Goal: Task Accomplishment & Management: Use online tool/utility

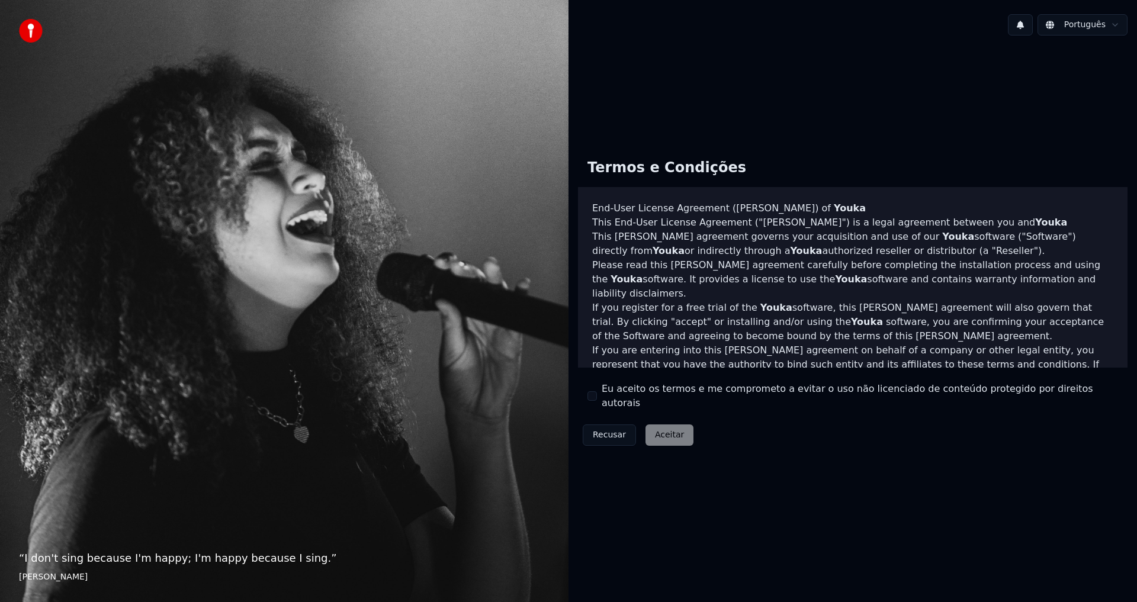
click at [592, 403] on div "Eu aceito os termos e me comprometo a evitar o uso não licenciado de conteúdo p…" at bounding box center [852, 396] width 531 height 28
click at [592, 398] on button "Eu aceito os termos e me comprometo a evitar o uso não licenciado de conteúdo p…" at bounding box center [591, 395] width 9 height 9
click at [656, 432] on button "Aceitar" at bounding box center [669, 435] width 48 height 21
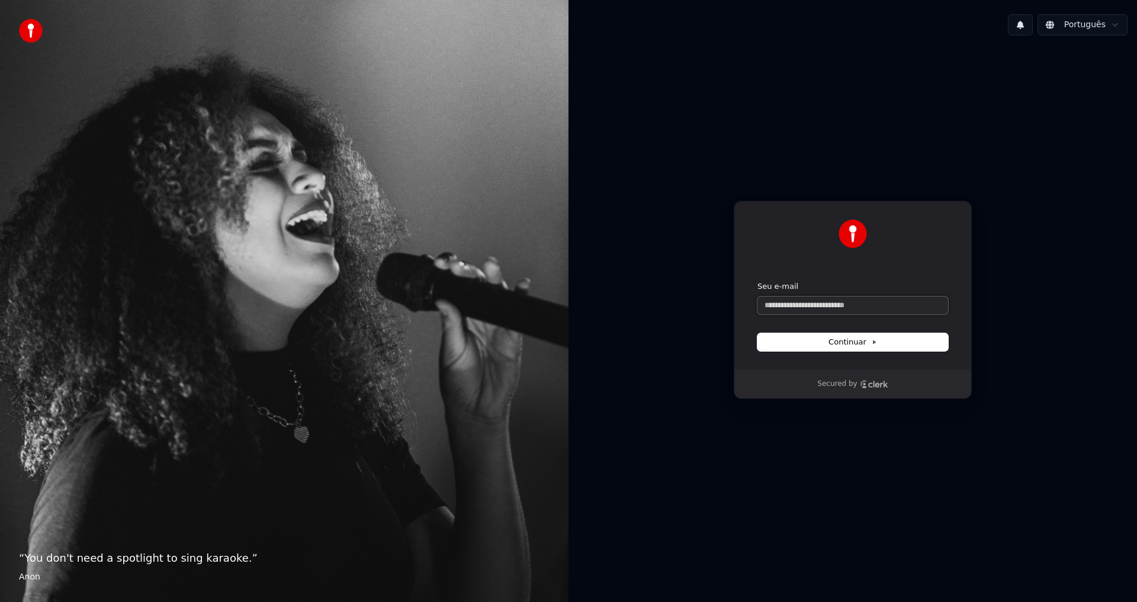
click at [845, 307] on input "Seu e-mail" at bounding box center [852, 306] width 191 height 18
click at [833, 313] on input "Seu e-mail" at bounding box center [852, 306] width 191 height 18
paste input "**********"
click at [850, 345] on span "Continuar" at bounding box center [852, 342] width 49 height 11
type input "**********"
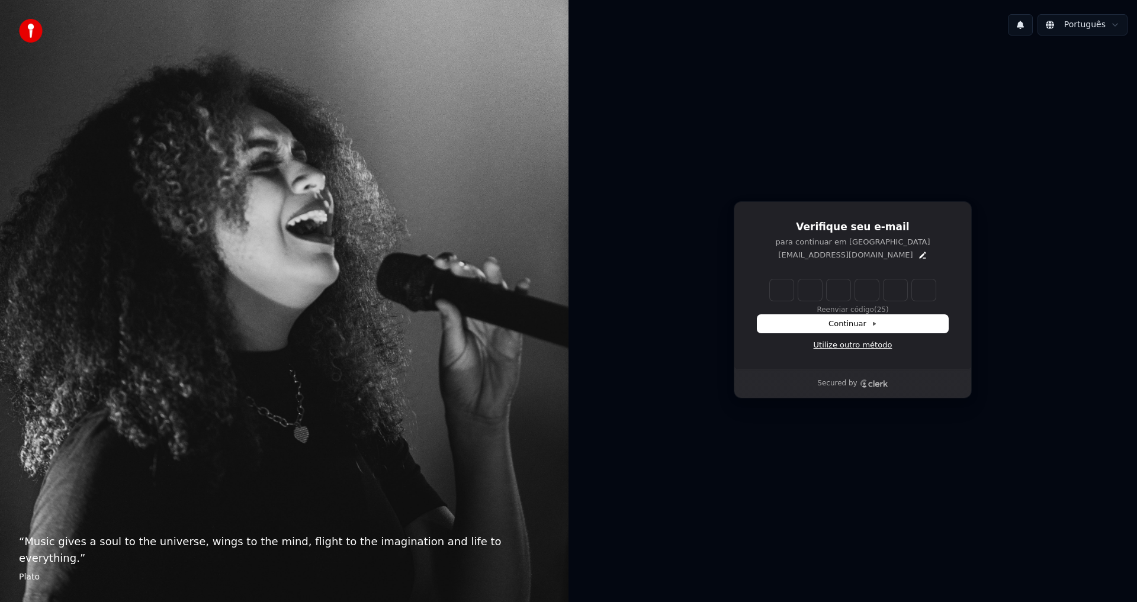
click at [861, 349] on link "Utilize outro método" at bounding box center [853, 345] width 79 height 11
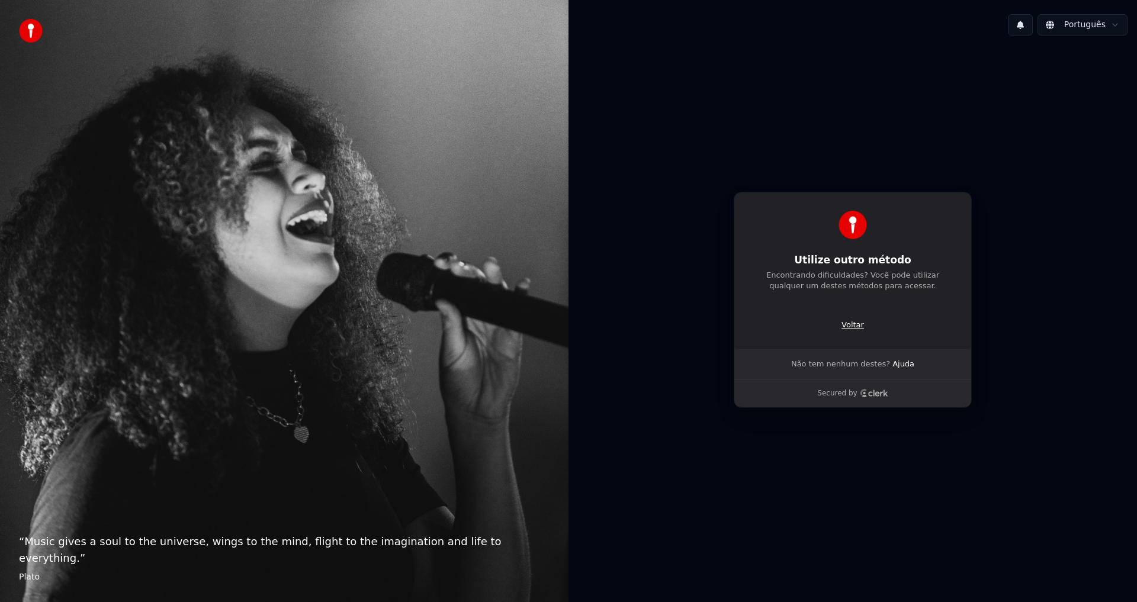
click at [854, 323] on p "Voltar" at bounding box center [852, 325] width 23 height 11
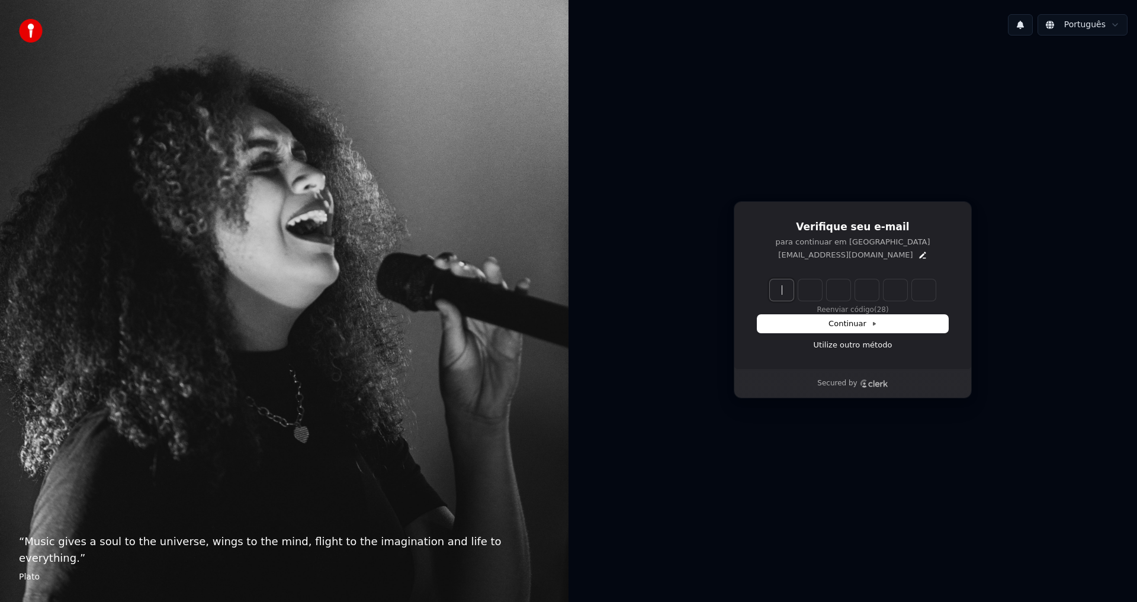
click at [785, 294] on input "Enter verification code" at bounding box center [864, 289] width 189 height 21
paste input "******"
type input "******"
click at [781, 291] on input "******" at bounding box center [864, 289] width 189 height 21
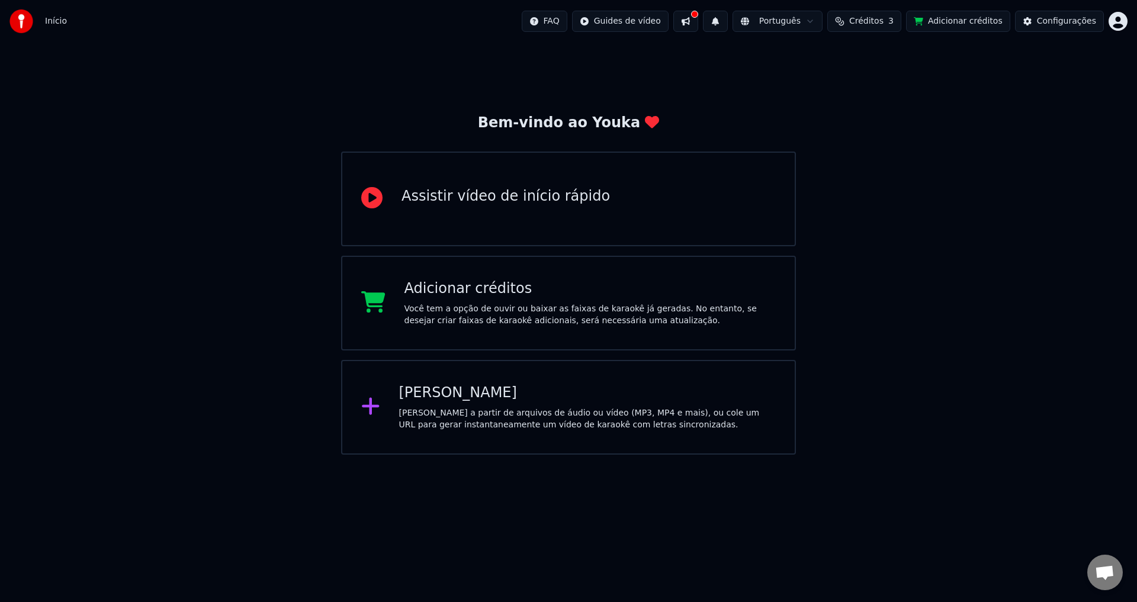
click at [698, 26] on button at bounding box center [685, 21] width 25 height 21
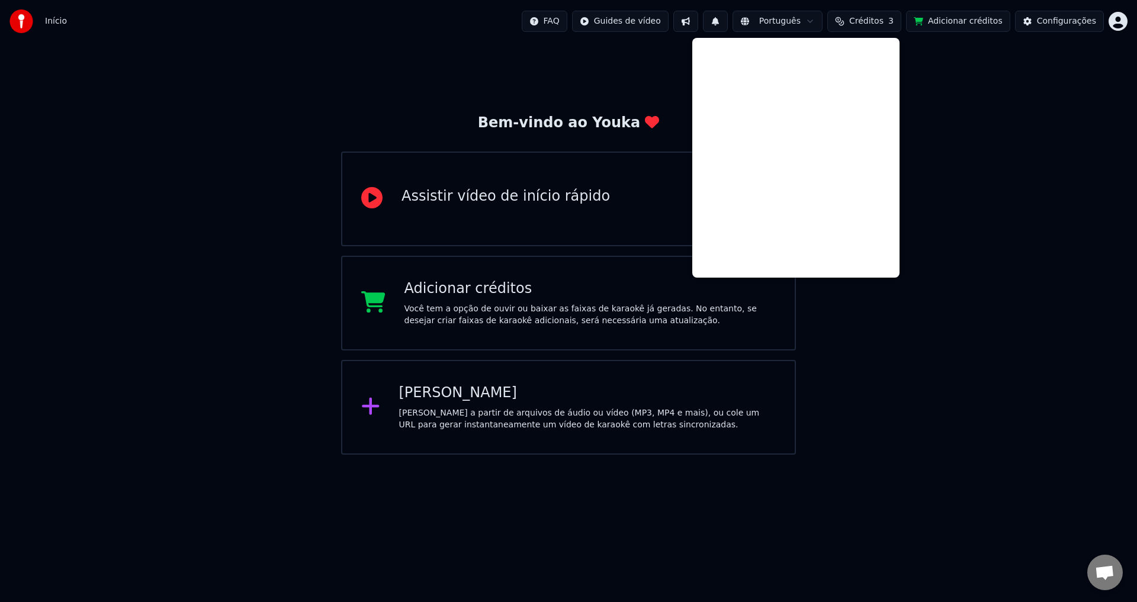
click at [711, 35] on div "Início FAQ Guides de vídeo Português Créditos 3 Adicionar créditos Configurações" at bounding box center [568, 21] width 1137 height 43
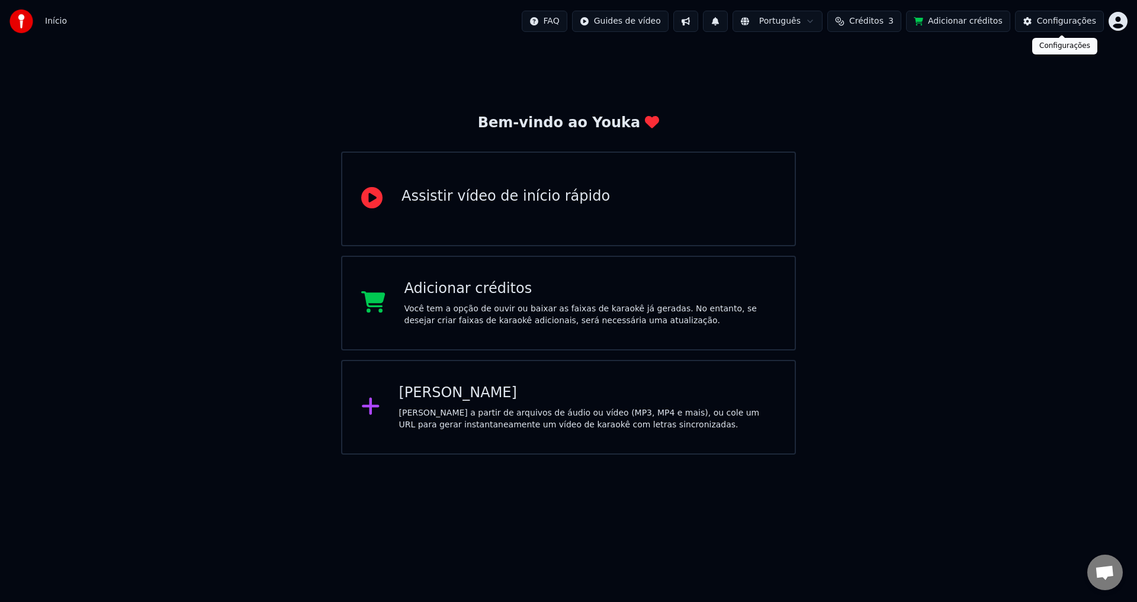
click at [1082, 27] on div "Configurações" at bounding box center [1066, 21] width 59 height 12
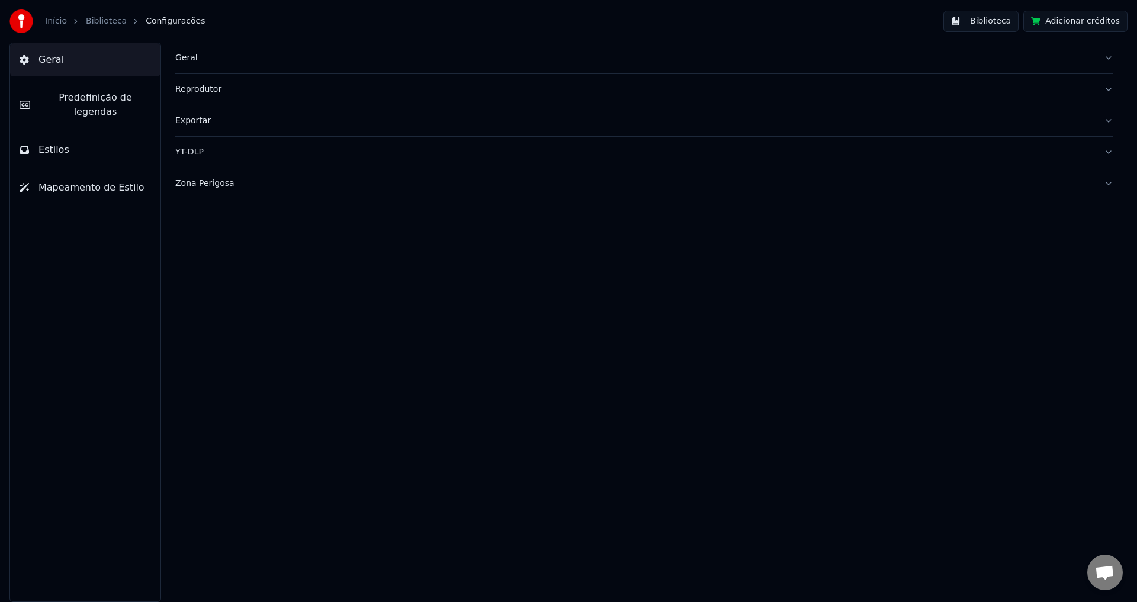
click at [62, 143] on span "Estilos" at bounding box center [53, 150] width 31 height 14
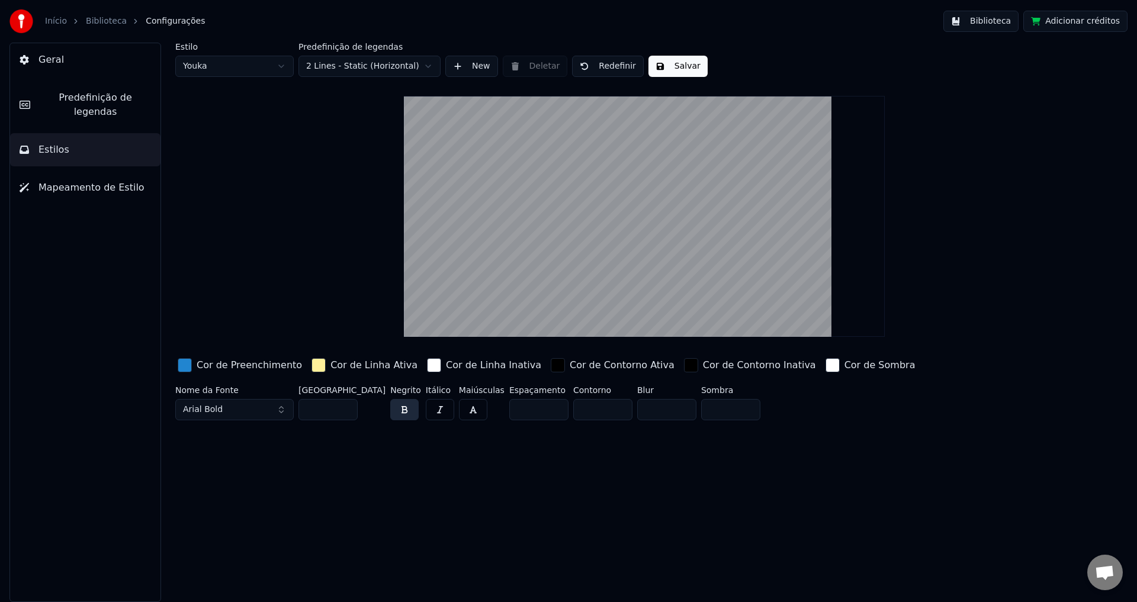
click at [76, 104] on span "Predefinição de legendas" at bounding box center [95, 105] width 111 height 28
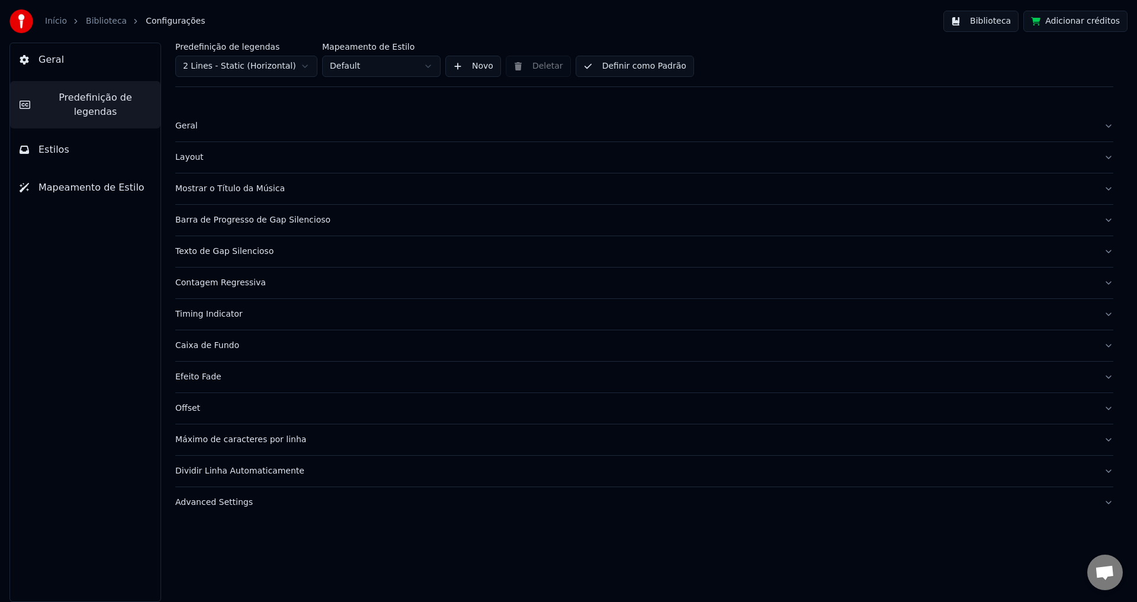
click at [72, 56] on button "Geral" at bounding box center [85, 59] width 150 height 33
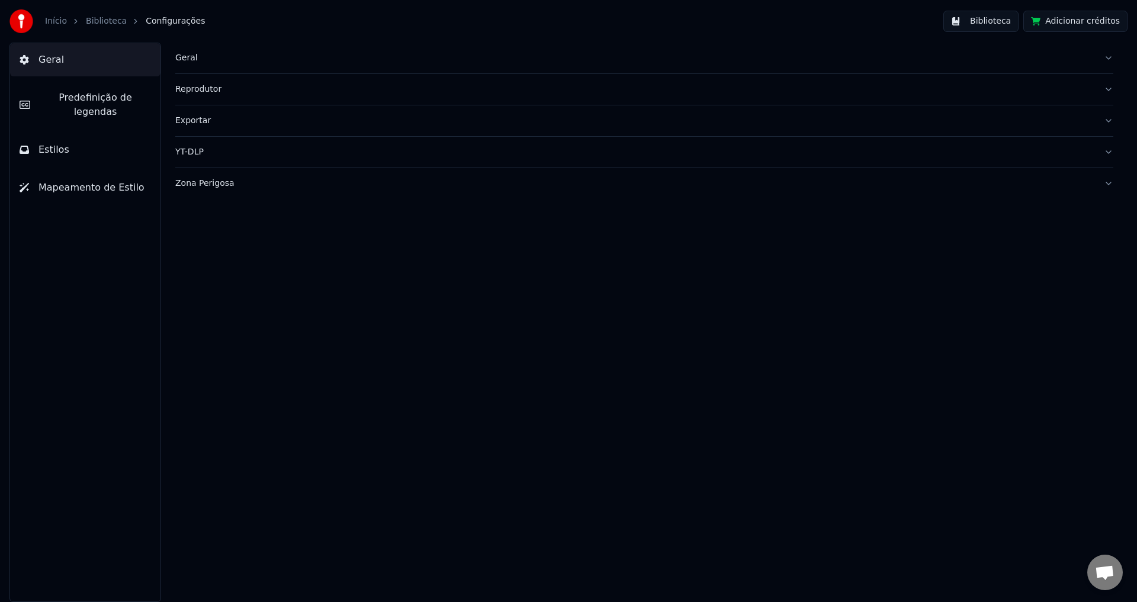
click at [92, 21] on link "Biblioteca" at bounding box center [106, 21] width 41 height 12
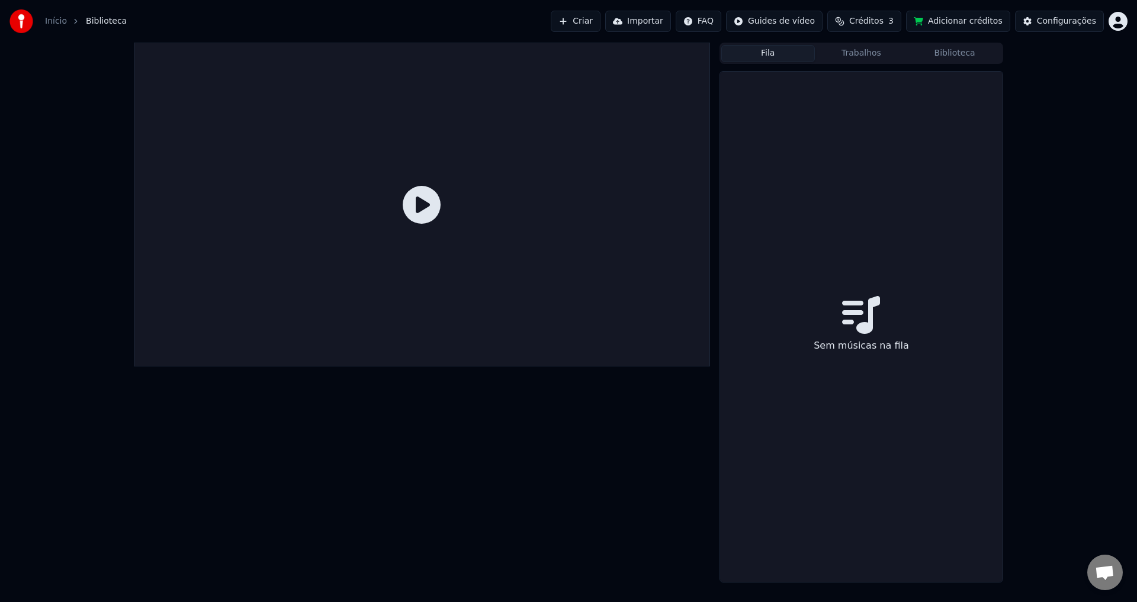
click at [796, 53] on button "Fila" at bounding box center [768, 53] width 94 height 17
click at [879, 56] on button "Trabalhos" at bounding box center [862, 53] width 94 height 17
click at [945, 55] on button "Biblioteca" at bounding box center [955, 53] width 94 height 17
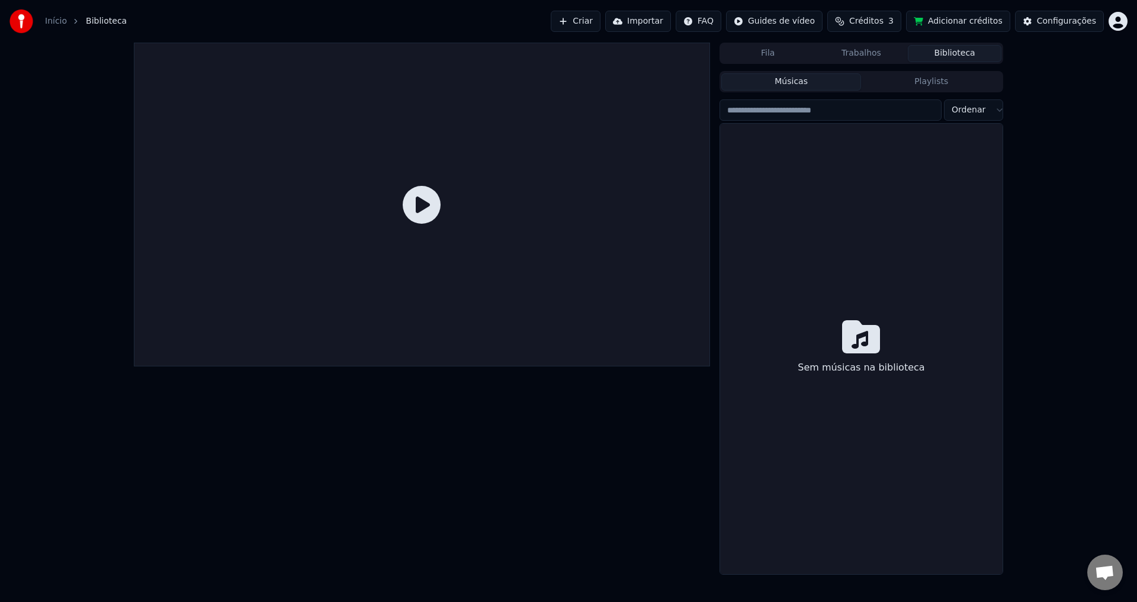
click at [919, 85] on button "Playlists" at bounding box center [931, 81] width 140 height 17
click at [812, 81] on button "Músicas" at bounding box center [791, 81] width 140 height 17
click at [780, 61] on button "Fila" at bounding box center [768, 53] width 94 height 17
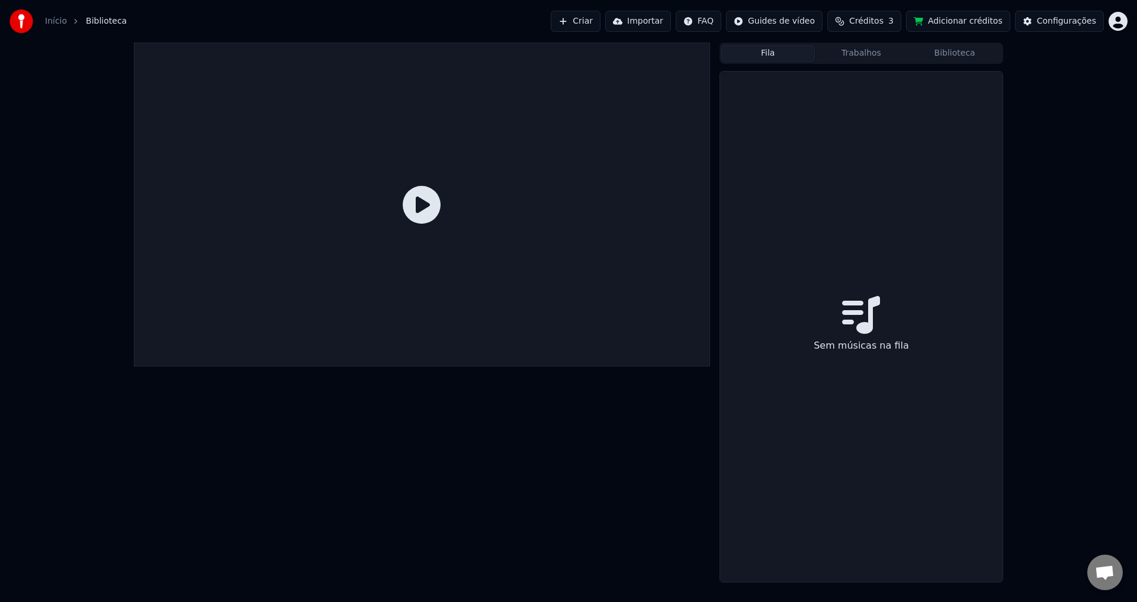
click at [671, 27] on button "Importar" at bounding box center [638, 21] width 66 height 21
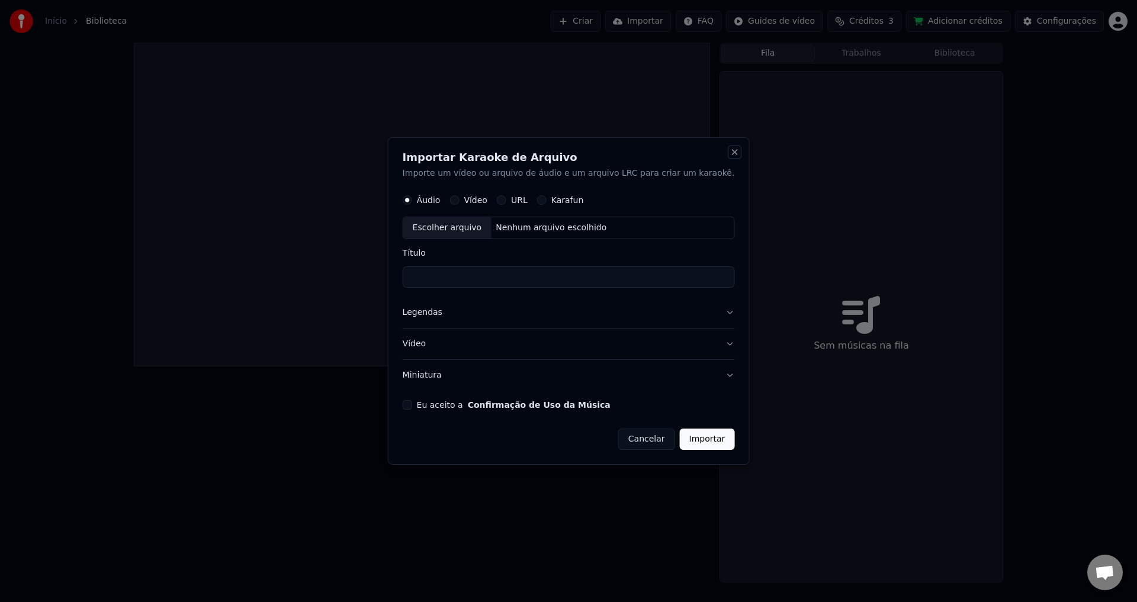
click at [730, 150] on button "Close" at bounding box center [734, 151] width 9 height 9
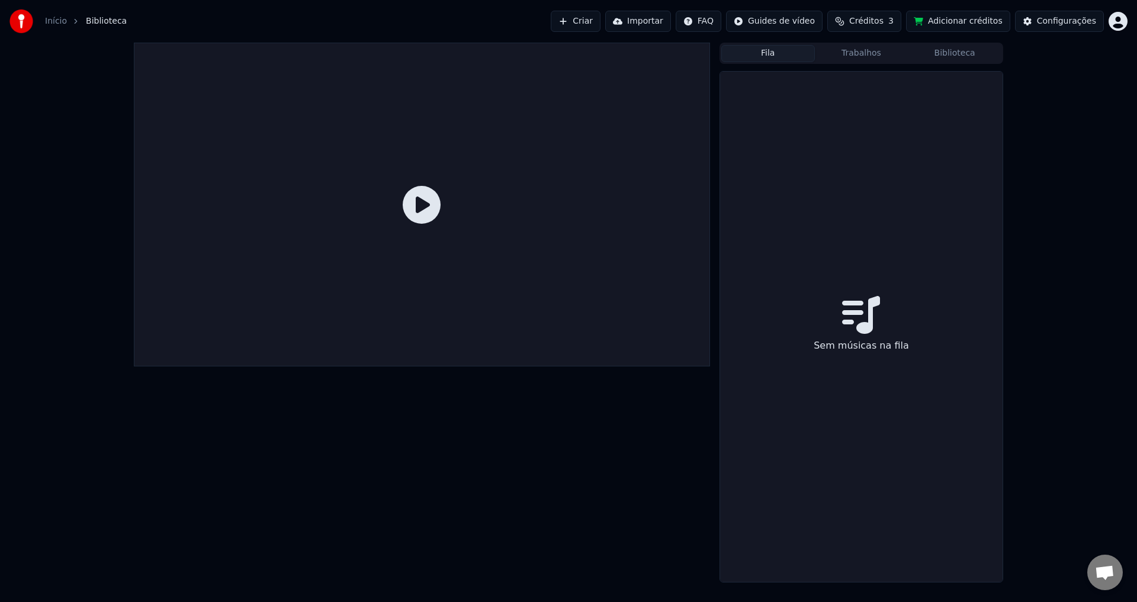
click at [585, 24] on button "Criar" at bounding box center [576, 21] width 50 height 21
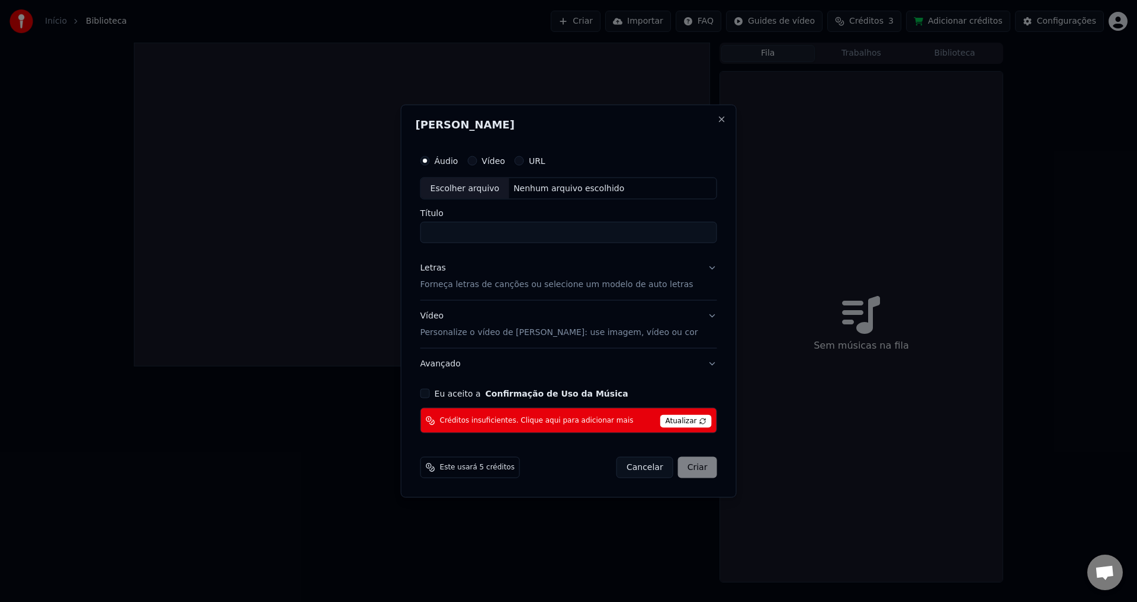
click at [682, 421] on span "Atualizar" at bounding box center [686, 421] width 52 height 13
click at [711, 120] on div "[PERSON_NAME] Áudio Vídeo URL Escolher arquivo Nenhum arquivo escolhido Título …" at bounding box center [569, 301] width 336 height 394
click at [716, 121] on button "Close" at bounding box center [720, 118] width 9 height 9
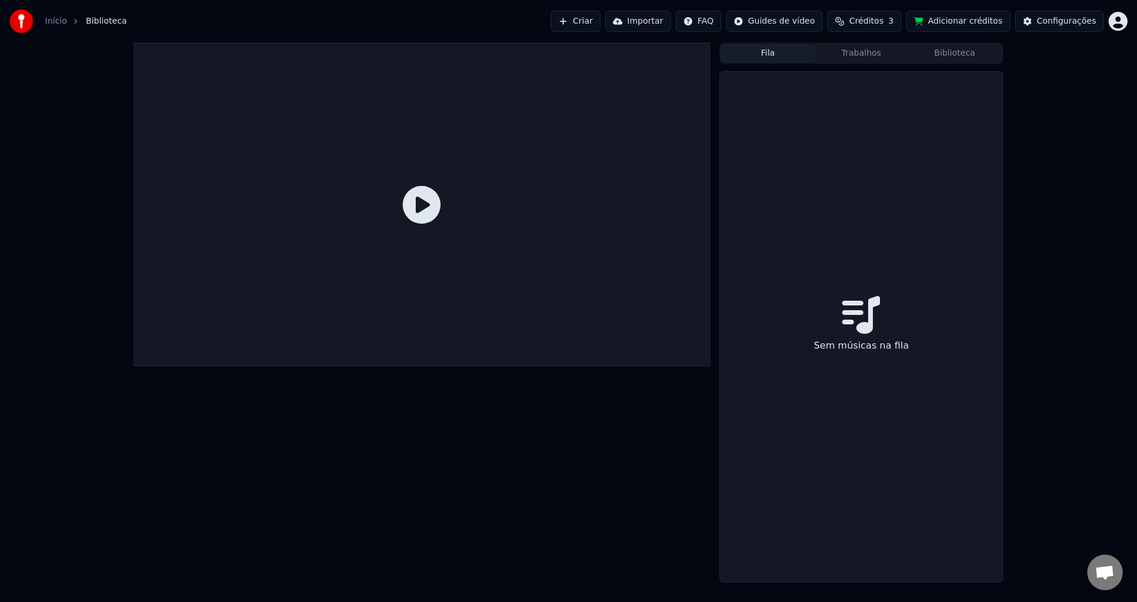
click at [1119, 30] on html "Início Biblioteca Criar Importar FAQ Guides de vídeo Créditos 3 Adicionar crédi…" at bounding box center [568, 301] width 1137 height 602
click at [1017, 115] on div "Sair" at bounding box center [1066, 124] width 136 height 19
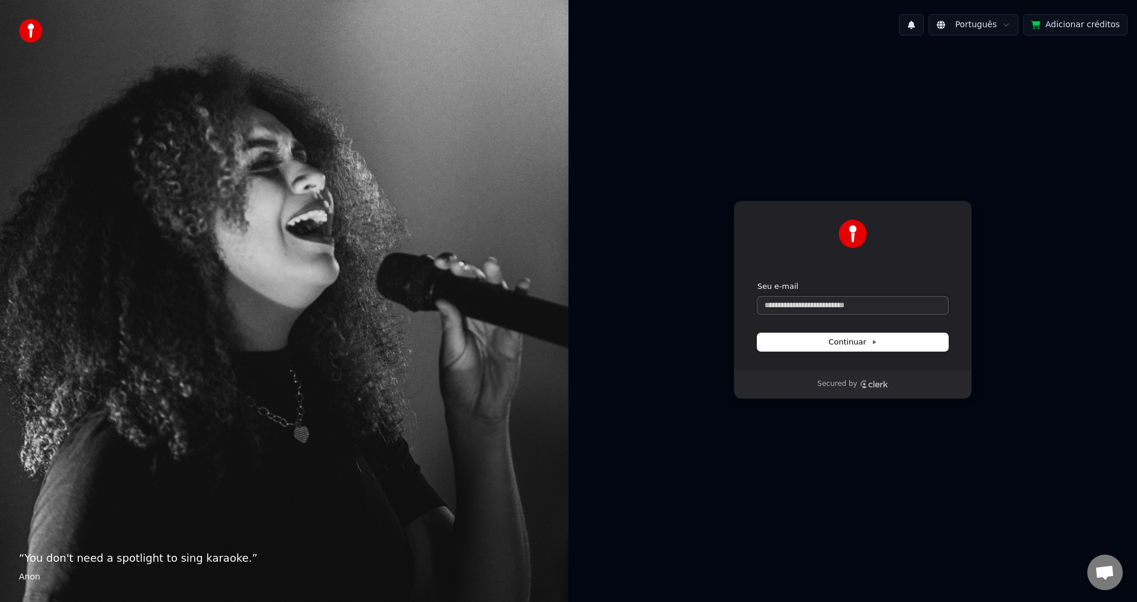
click at [824, 307] on input "Seu e-mail" at bounding box center [852, 306] width 191 height 18
click at [757, 281] on button "submit" at bounding box center [757, 281] width 0 height 0
type input "**********"
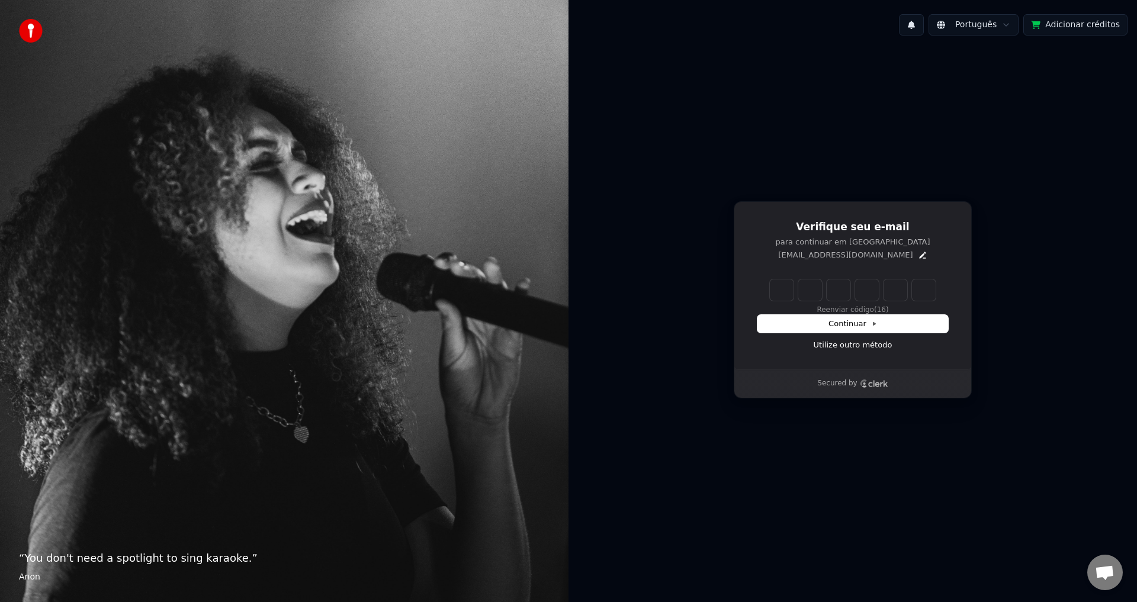
click at [783, 300] on input "Enter verification code" at bounding box center [853, 289] width 166 height 21
paste input "******"
type input "******"
